Goal: Task Accomplishment & Management: Use online tool/utility

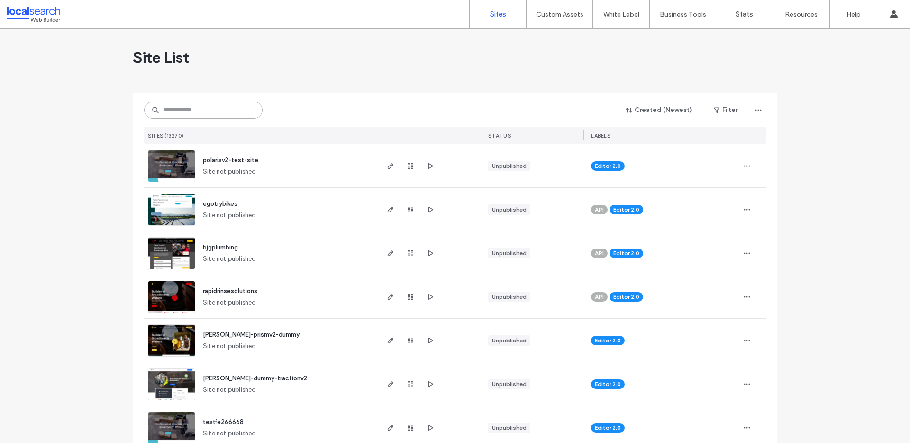
click at [211, 111] on input at bounding box center [203, 109] width 118 height 17
paste input "********"
type input "********"
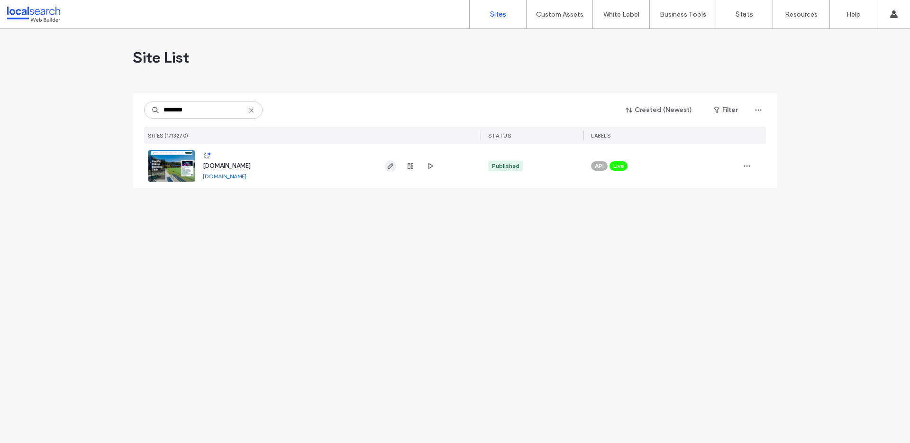
click at [395, 169] on span "button" at bounding box center [390, 165] width 11 height 11
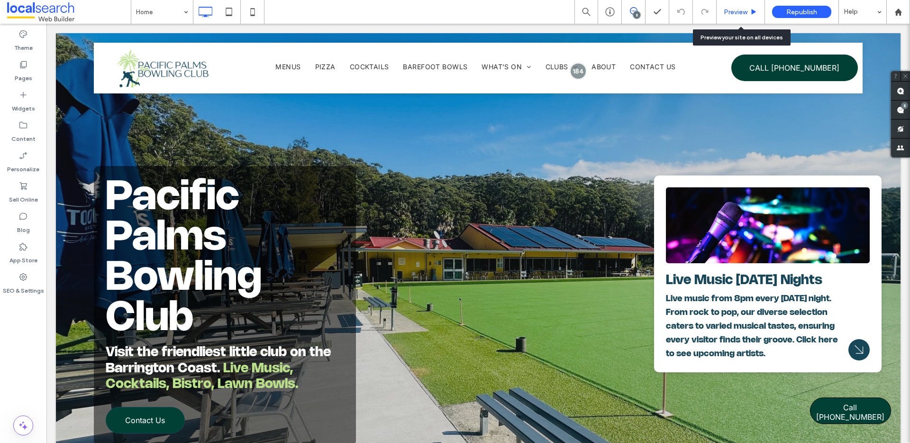
click at [755, 16] on div "Preview" at bounding box center [740, 12] width 48 height 24
click at [729, 10] on span "Preview" at bounding box center [736, 12] width 24 height 8
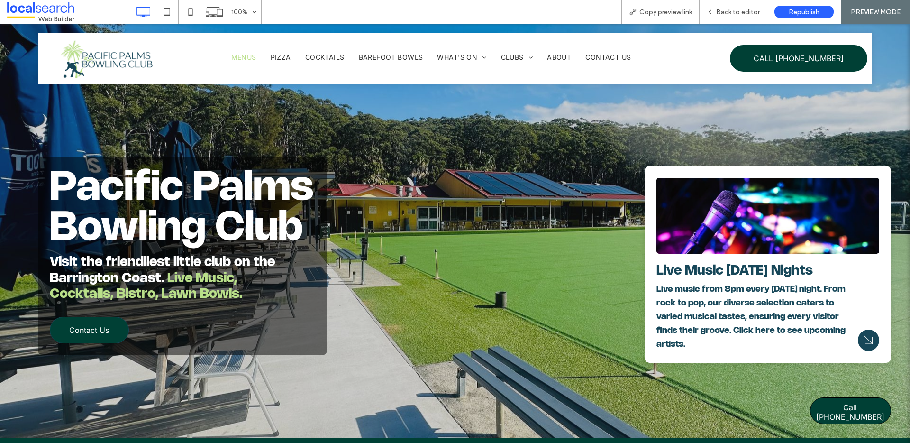
click at [253, 60] on span "Menus" at bounding box center [243, 57] width 25 height 8
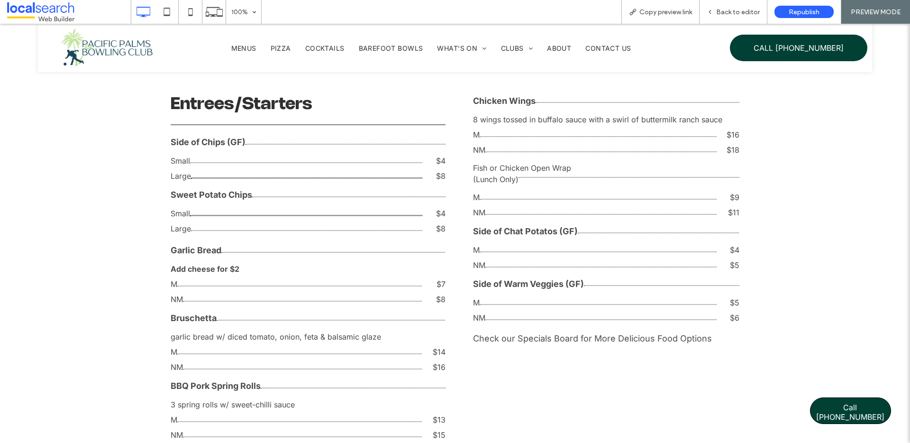
scroll to position [1115, 0]
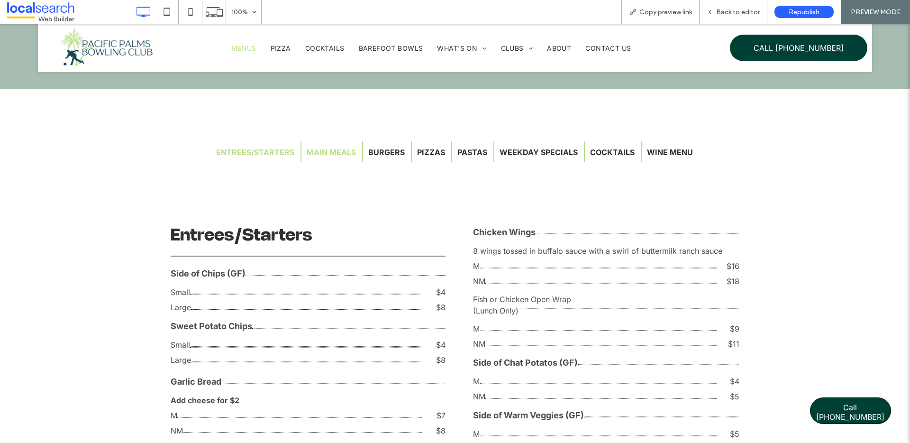
click at [342, 157] on button "Main Meals" at bounding box center [331, 151] width 60 height 19
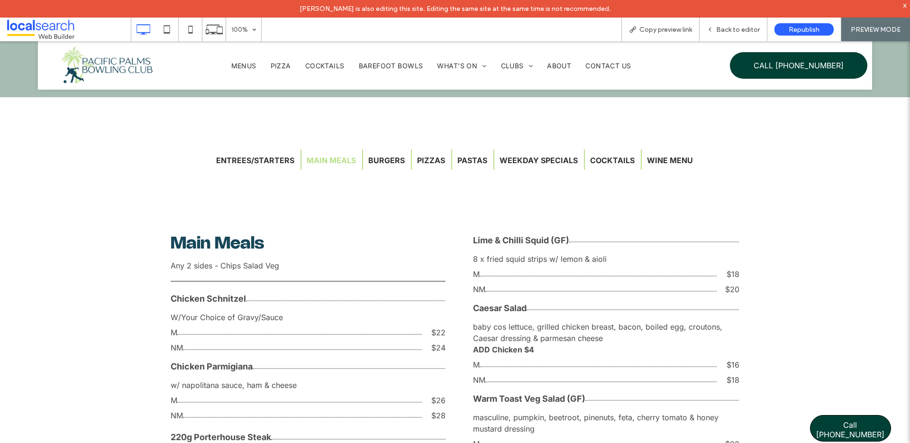
scroll to position [1124, 0]
click at [382, 158] on button "Burgers" at bounding box center [386, 160] width 47 height 19
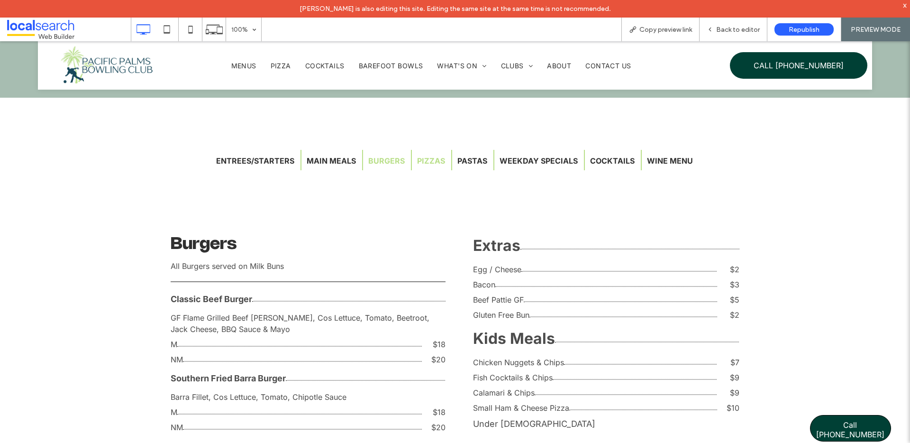
click at [429, 161] on button "Pizzas" at bounding box center [431, 160] width 38 height 19
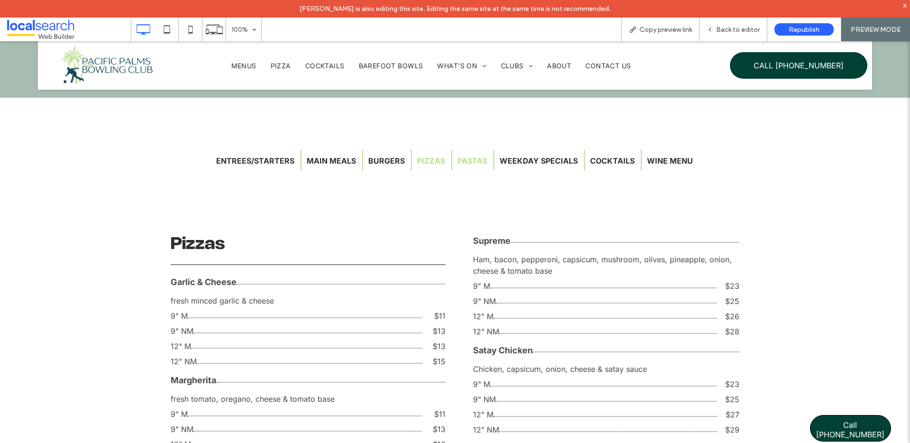
click at [469, 163] on button "Pastas" at bounding box center [472, 160] width 40 height 19
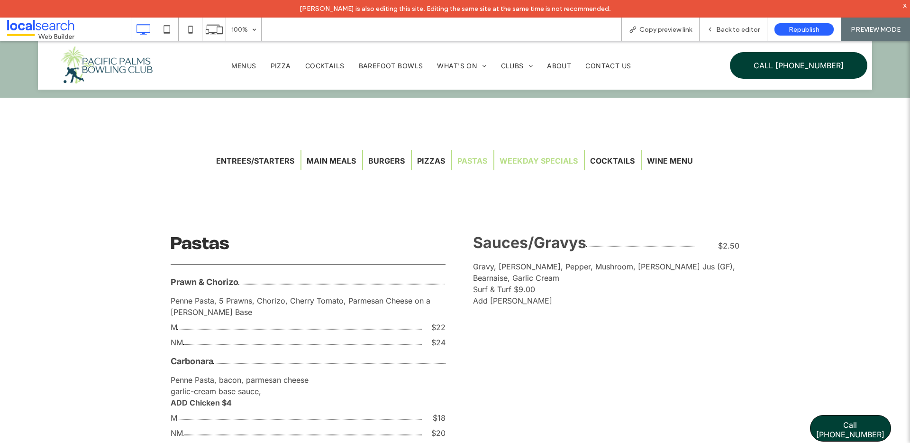
click at [536, 162] on button "Weekday Specials" at bounding box center [538, 160] width 89 height 19
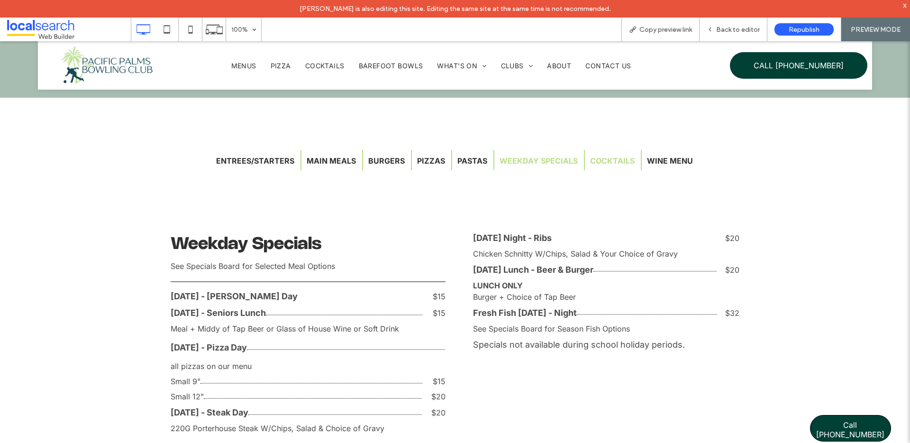
click at [617, 163] on button "Cocktails" at bounding box center [612, 160] width 55 height 19
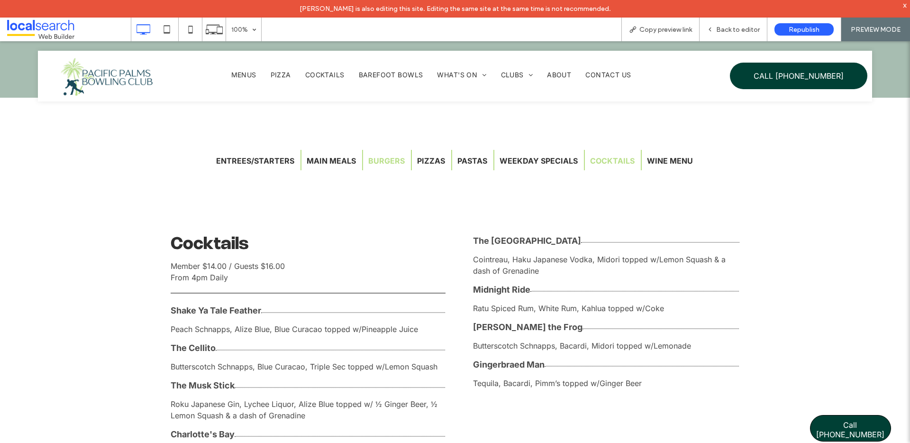
click at [381, 165] on button "Burgers" at bounding box center [386, 160] width 47 height 19
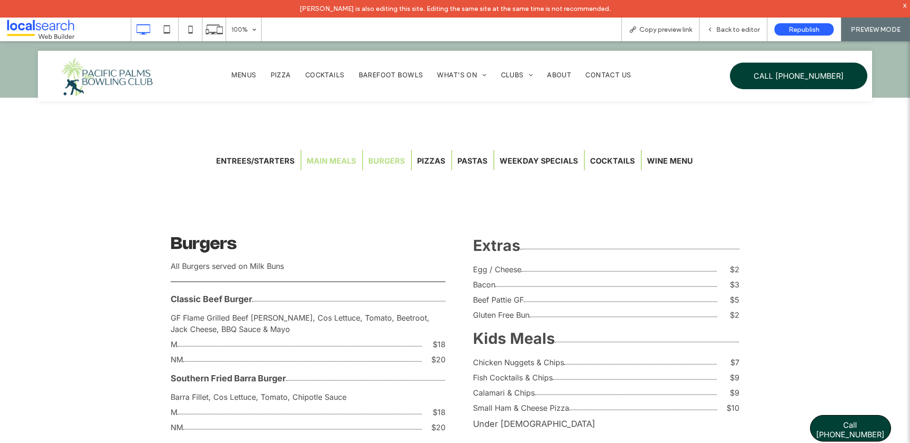
click at [320, 163] on button "Main Meals" at bounding box center [331, 160] width 60 height 19
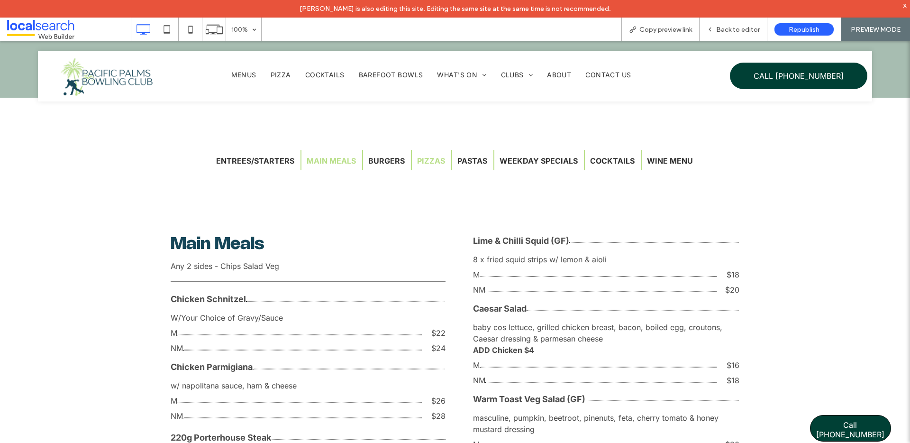
click at [428, 158] on button "Pizzas" at bounding box center [431, 160] width 38 height 19
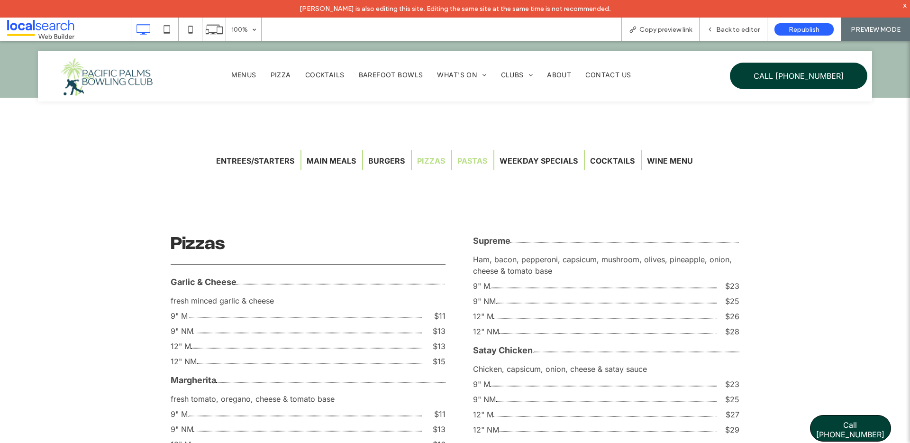
click at [468, 158] on button "Pastas" at bounding box center [472, 160] width 40 height 19
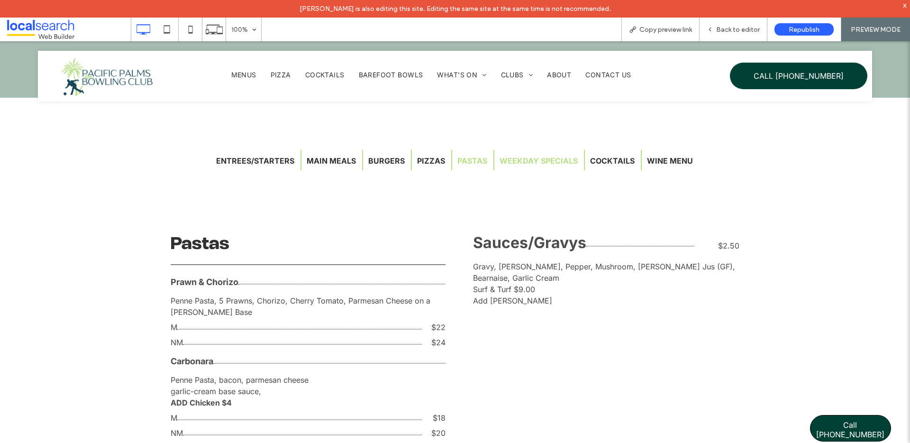
drag, startPoint x: 526, startPoint y: 156, endPoint x: 543, endPoint y: 156, distance: 16.6
click at [526, 156] on button "Weekday Specials" at bounding box center [538, 160] width 89 height 19
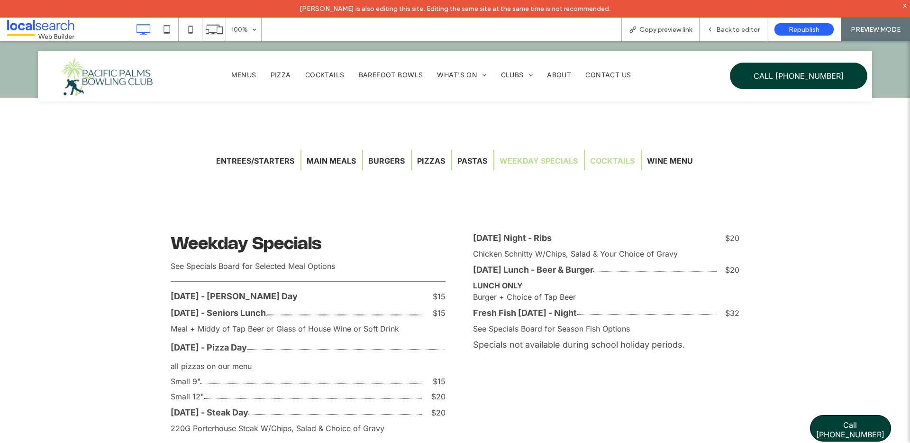
drag, startPoint x: 607, startPoint y: 156, endPoint x: 642, endPoint y: 156, distance: 34.6
click at [607, 156] on button "Cocktails" at bounding box center [612, 160] width 55 height 19
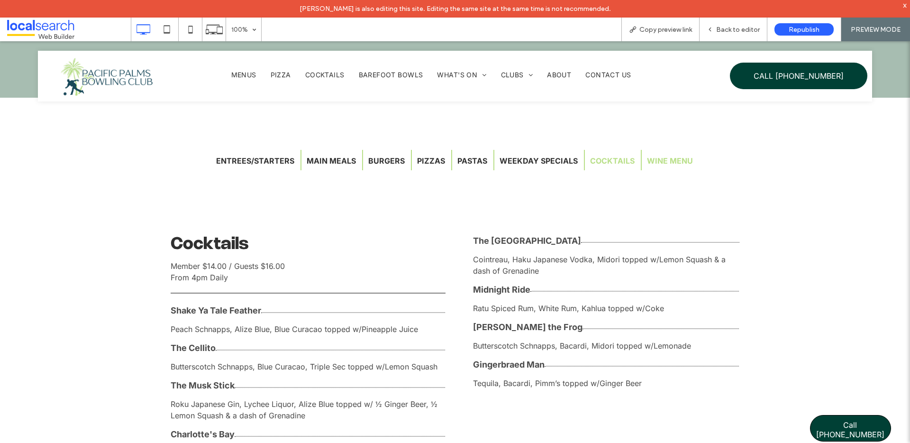
click at [654, 155] on button "Wine Menu" at bounding box center [670, 160] width 56 height 19
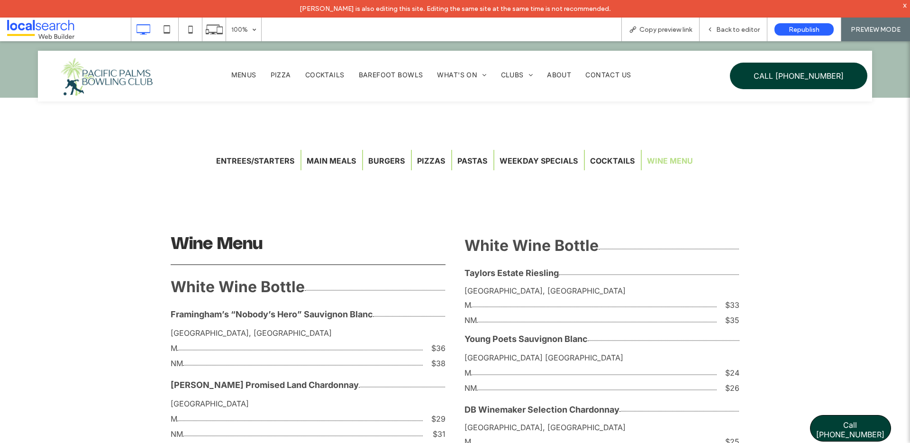
click at [579, 159] on div "Weekday Specials" at bounding box center [539, 160] width 91 height 20
click at [570, 161] on button "Weekday Specials" at bounding box center [538, 160] width 89 height 19
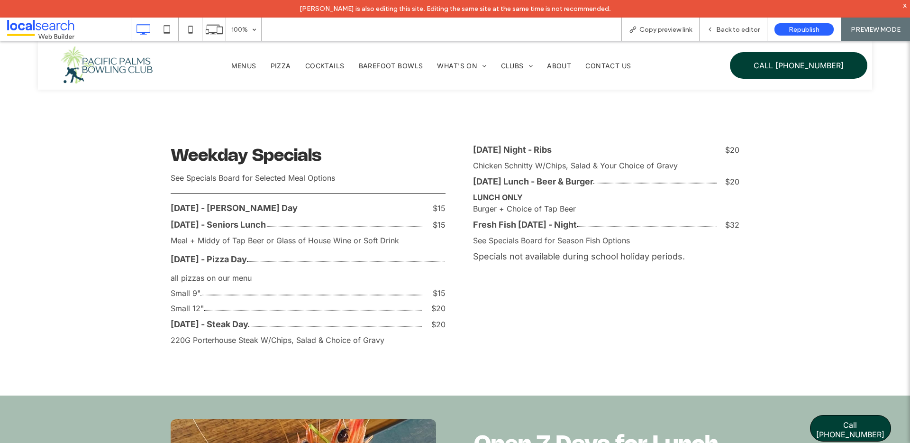
scroll to position [1160, 0]
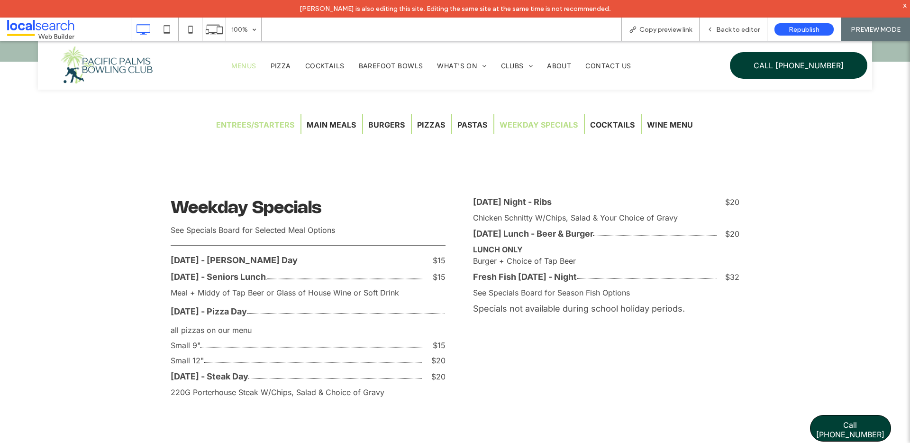
click at [269, 126] on button "Entrees/Starters" at bounding box center [255, 124] width 89 height 19
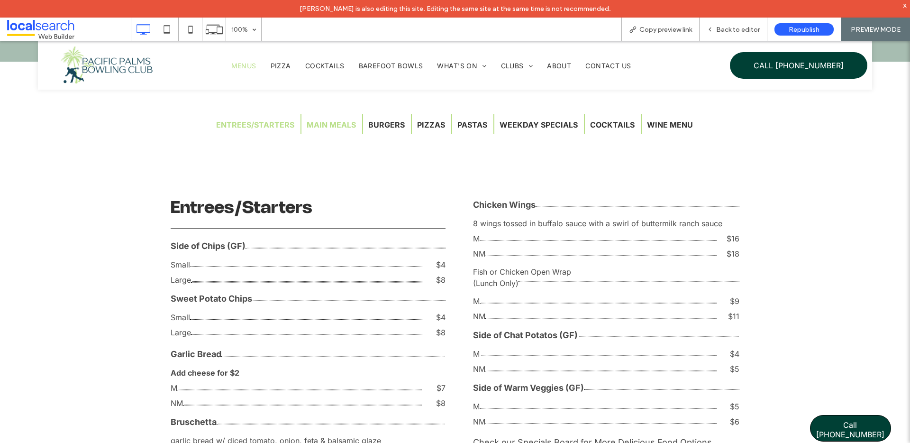
click at [347, 127] on button "Main Meals" at bounding box center [331, 124] width 60 height 19
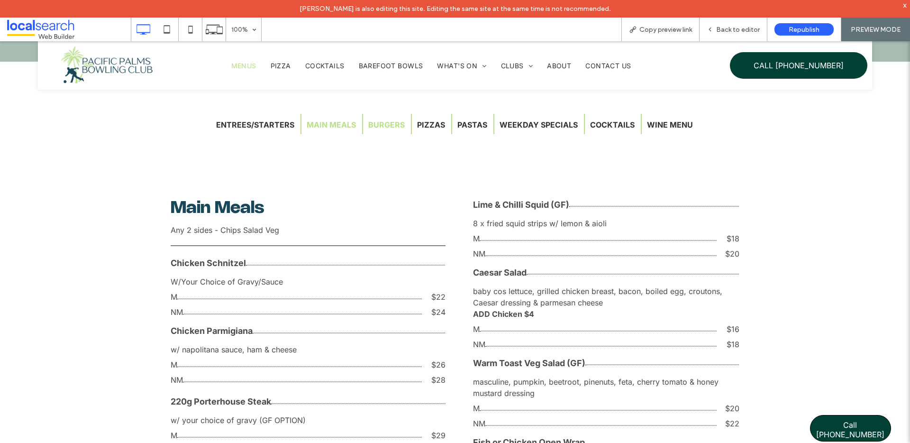
click at [391, 127] on button "Burgers" at bounding box center [386, 124] width 47 height 19
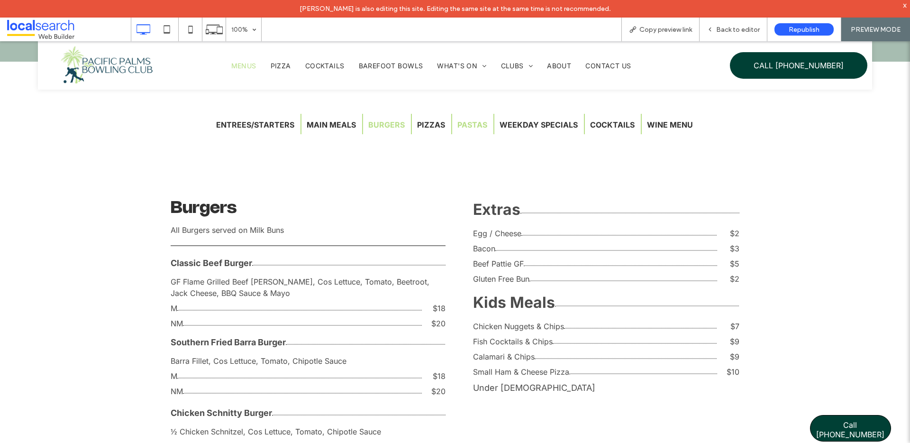
click at [461, 127] on button "Pastas" at bounding box center [472, 124] width 40 height 19
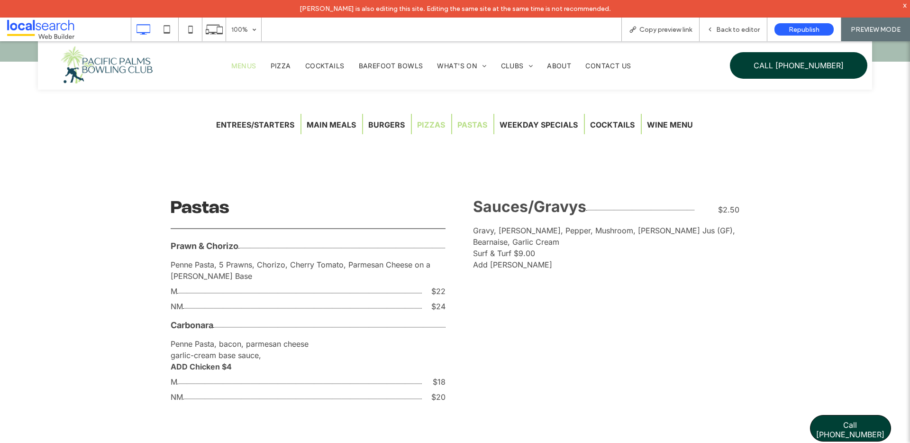
click at [438, 126] on button "Pizzas" at bounding box center [431, 124] width 38 height 19
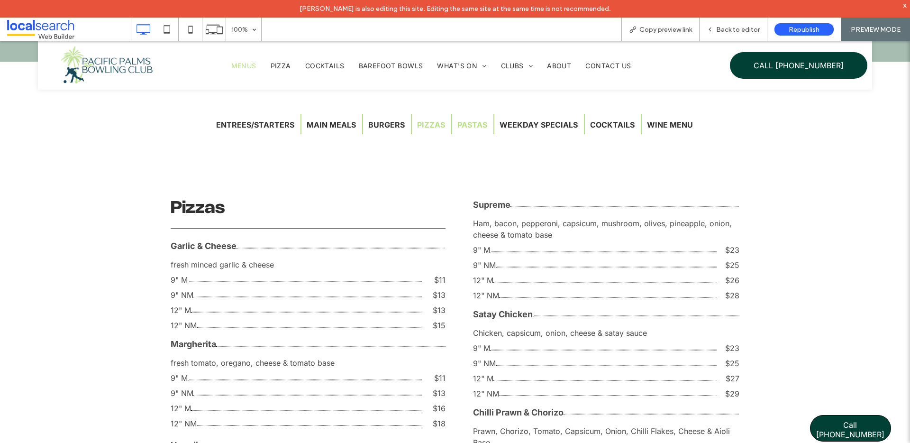
click at [487, 131] on button "Pastas" at bounding box center [472, 124] width 40 height 19
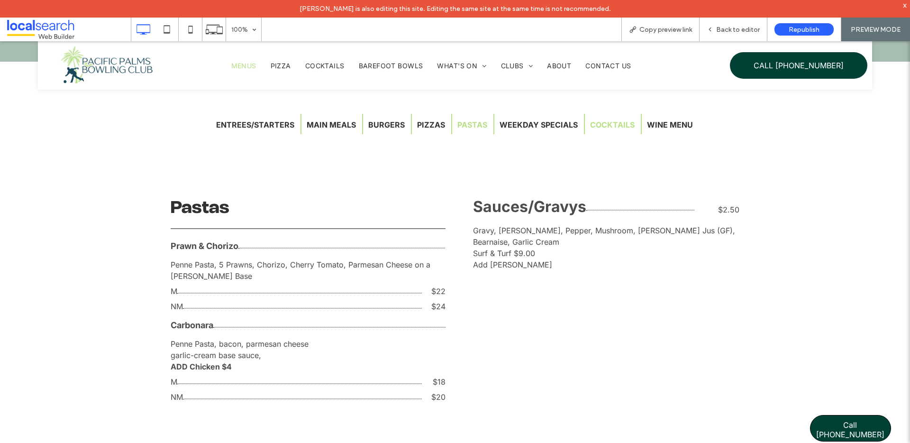
drag, startPoint x: 536, startPoint y: 127, endPoint x: 601, endPoint y: 123, distance: 65.5
click at [536, 127] on button "Weekday Specials" at bounding box center [538, 124] width 89 height 19
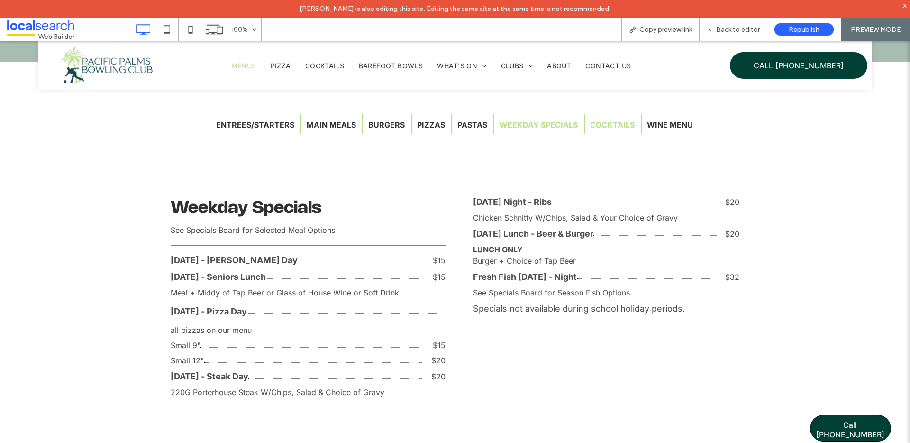
click at [618, 124] on button "Cocktails" at bounding box center [612, 124] width 55 height 19
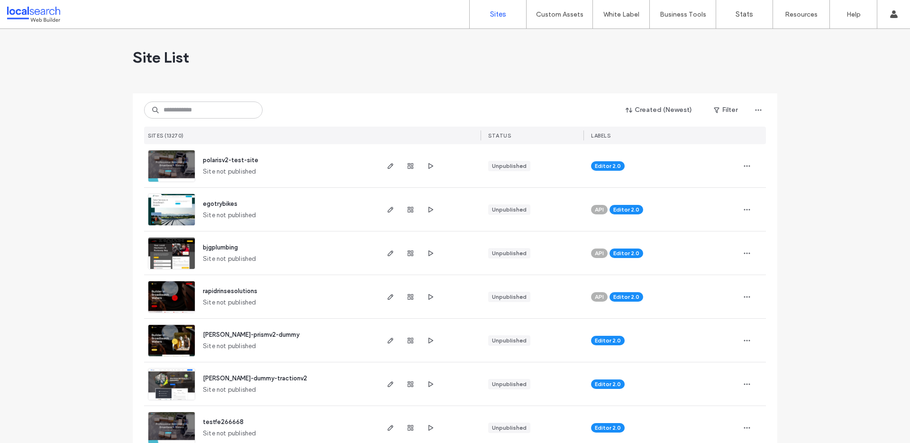
click at [185, 110] on input at bounding box center [203, 109] width 118 height 17
paste input "********"
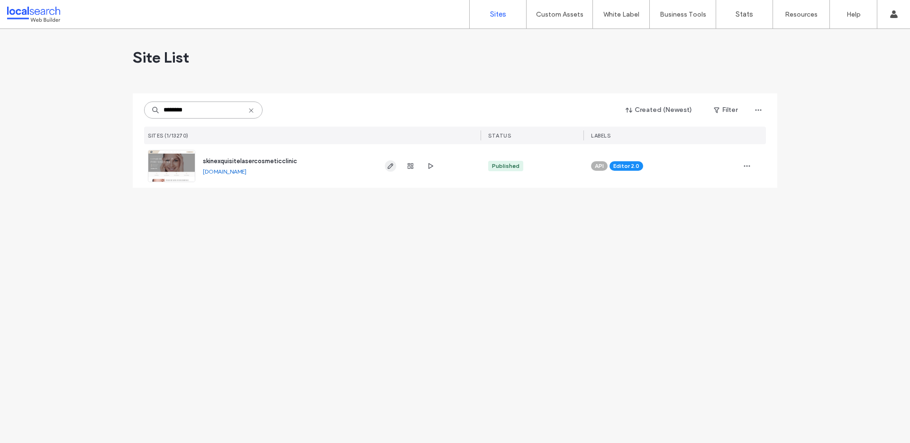
type input "********"
click at [389, 166] on icon "button" at bounding box center [391, 166] width 8 height 8
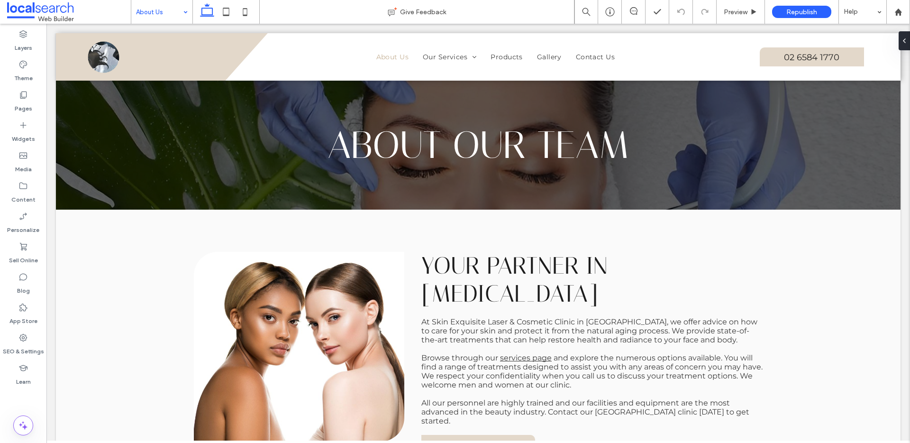
click at [155, 13] on input at bounding box center [159, 12] width 47 height 24
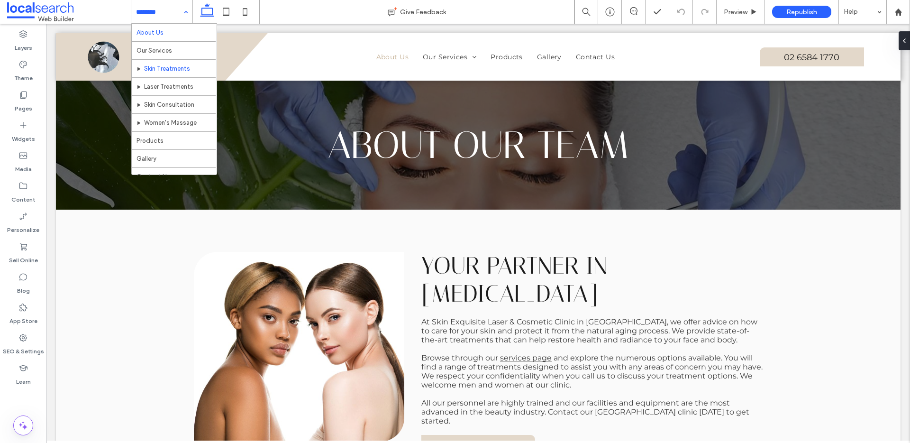
scroll to position [19, 0]
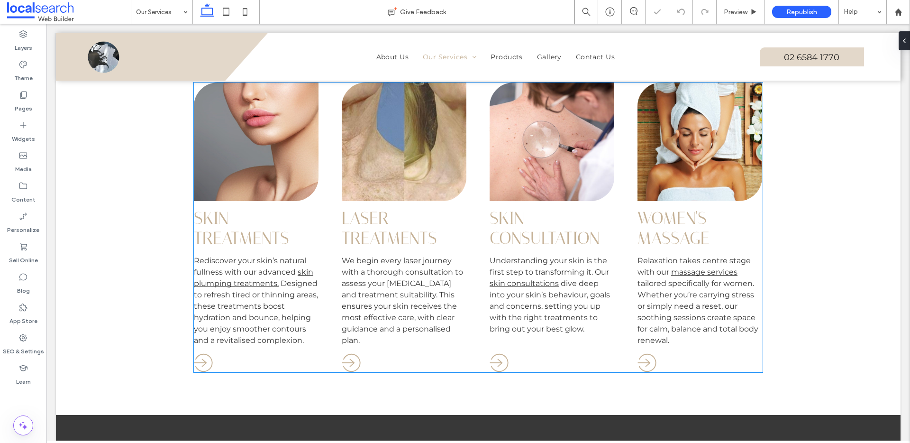
scroll to position [638, 0]
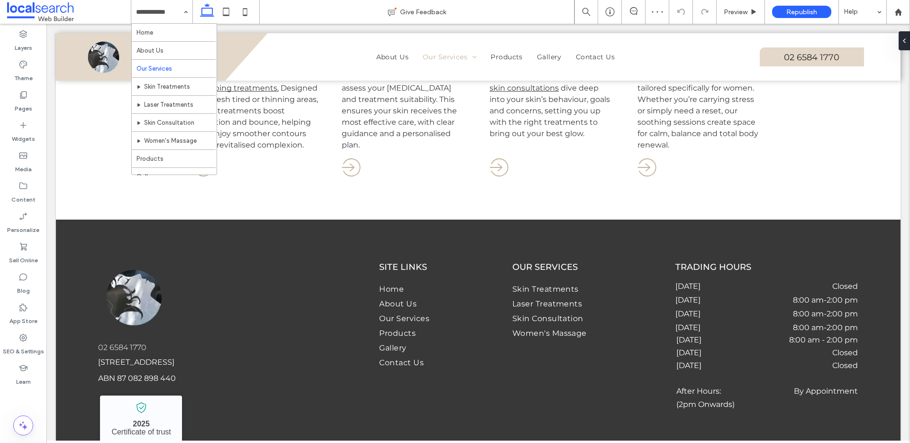
click at [175, 17] on input at bounding box center [159, 12] width 47 height 24
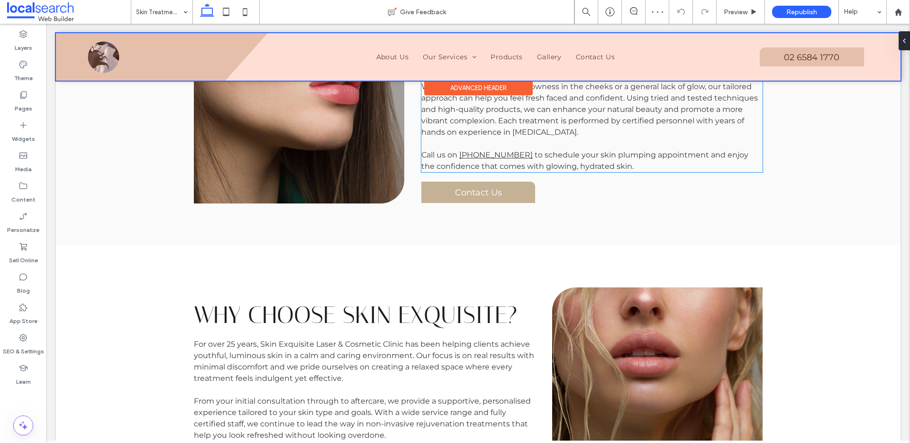
scroll to position [705, 0]
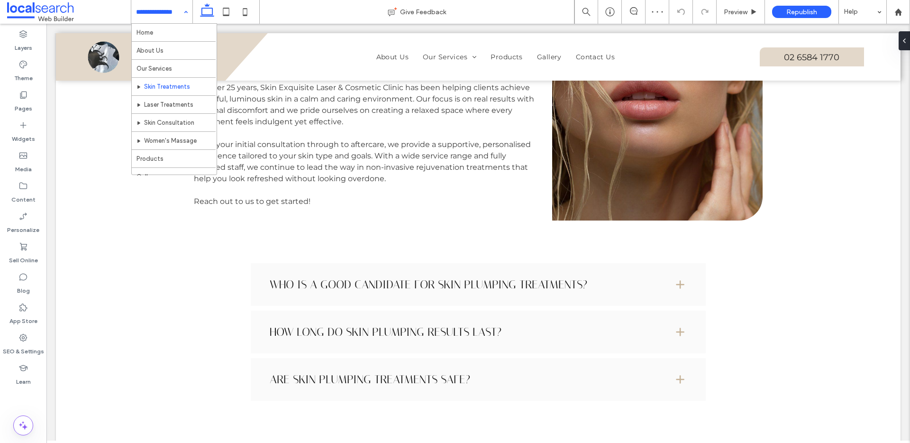
click at [157, 14] on input at bounding box center [159, 12] width 47 height 24
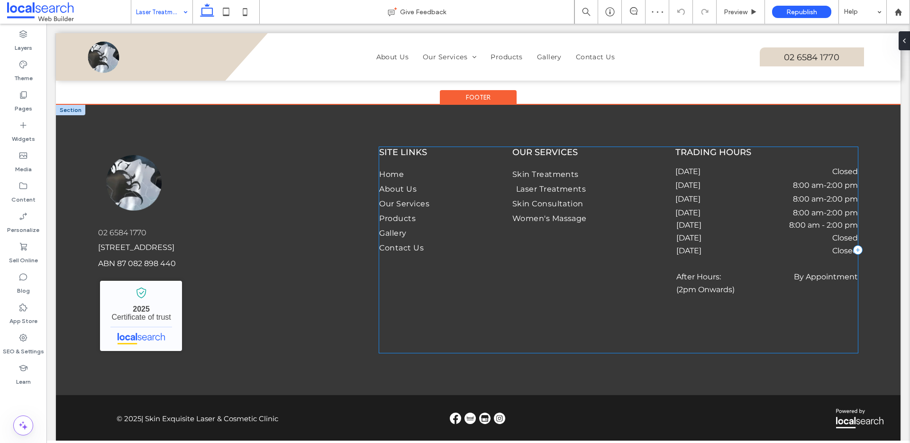
scroll to position [992, 0]
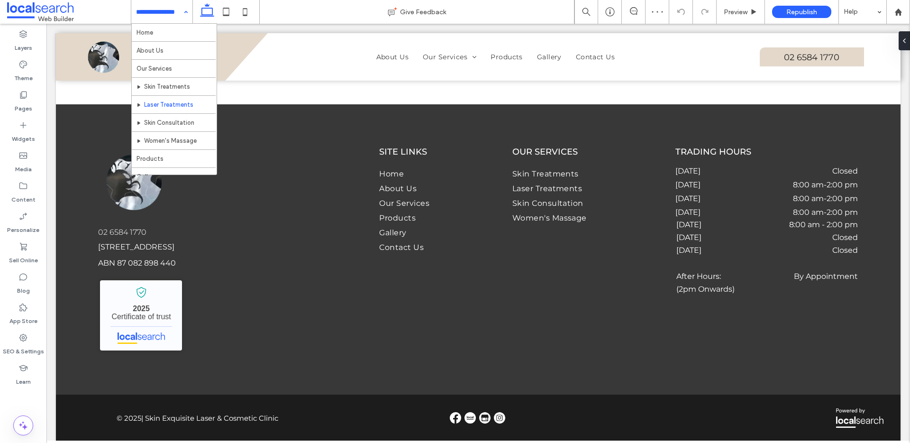
click at [174, 12] on input at bounding box center [159, 12] width 47 height 24
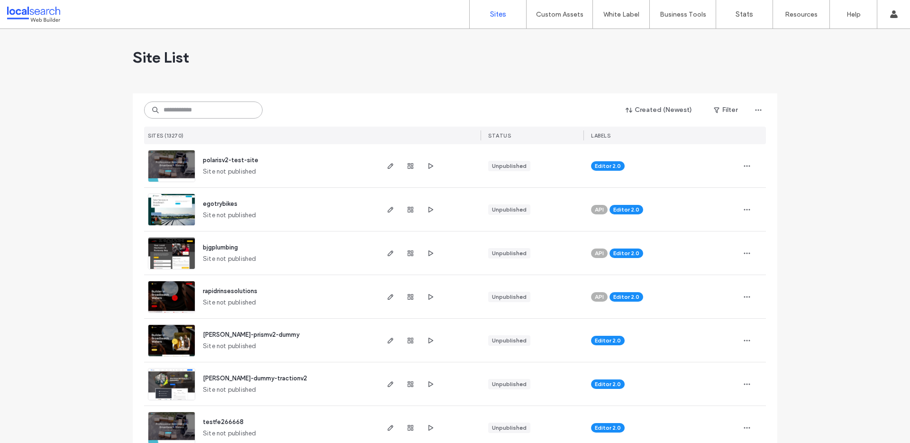
click at [231, 112] on input at bounding box center [203, 109] width 118 height 17
